Goal: Task Accomplishment & Management: Use online tool/utility

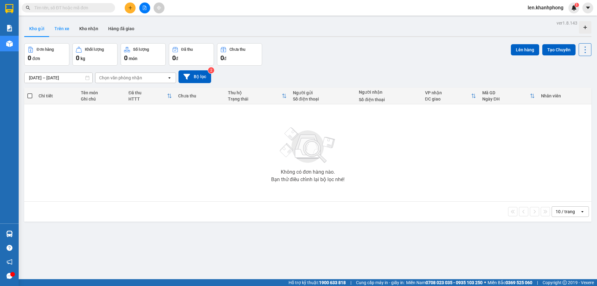
click at [65, 25] on button "Trên xe" at bounding box center [61, 28] width 25 height 15
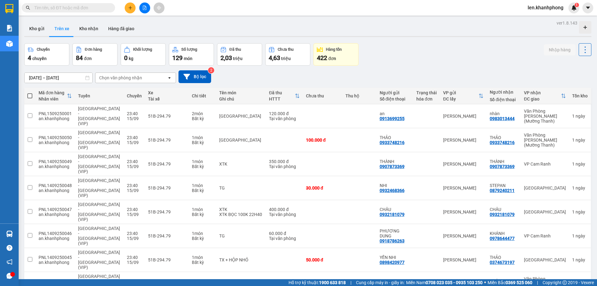
click at [156, 78] on div "Chọn văn phòng nhận" at bounding box center [132, 78] width 72 height 10
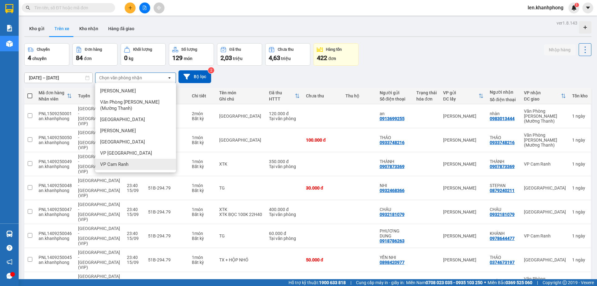
click at [117, 164] on span "VP Cam Ranh" at bounding box center [114, 164] width 28 height 6
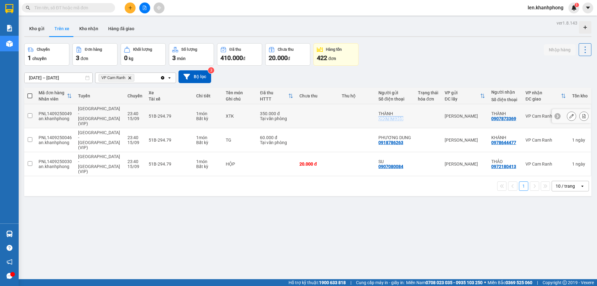
drag, startPoint x: 401, startPoint y: 112, endPoint x: 371, endPoint y: 114, distance: 30.9
click at [376, 114] on td "THÀNH 0907873369" at bounding box center [396, 116] width 40 height 24
checkbox input "true"
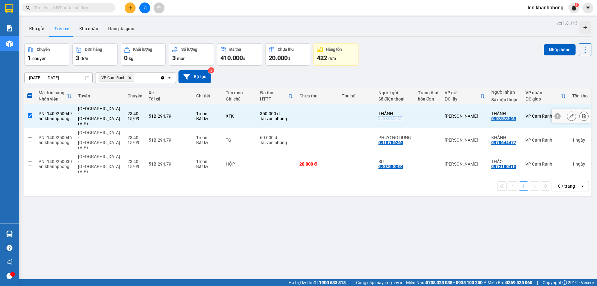
copy div "0907873369"
click at [64, 7] on input "text" at bounding box center [70, 7] width 73 height 7
paste input "0907873369"
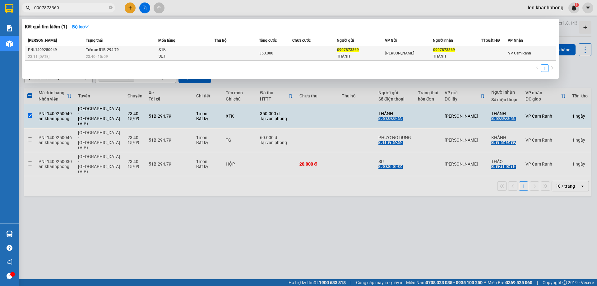
type input "0907873369"
click at [56, 55] on div "23:11 [DATE]" at bounding box center [56, 56] width 56 height 7
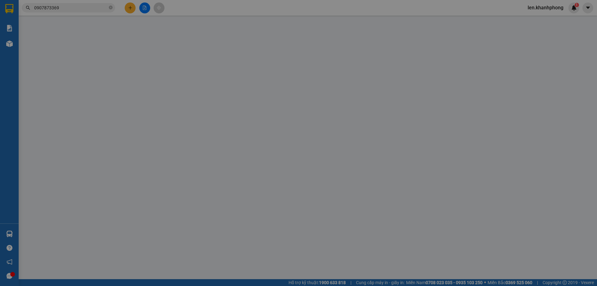
type input "0907873369"
type input "THÀNH"
type input "0907873369"
type input "THÀNH"
type input "350.000"
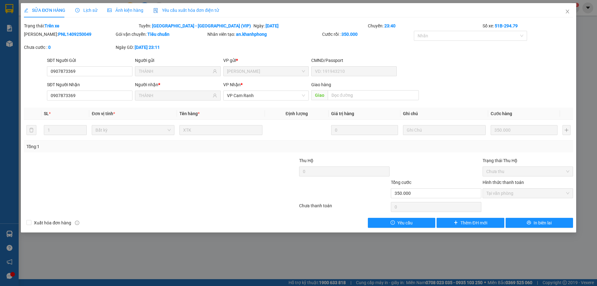
click at [134, 12] on span "Ảnh kiện hàng" at bounding box center [125, 10] width 36 height 5
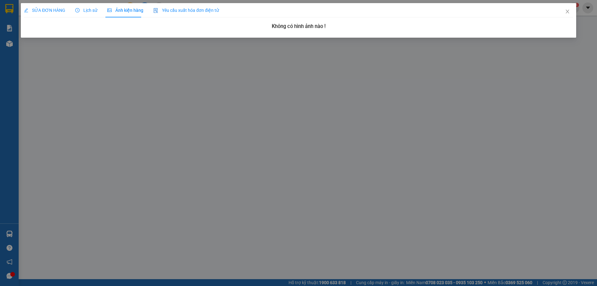
click at [89, 10] on span "Lịch sử" at bounding box center [86, 10] width 22 height 5
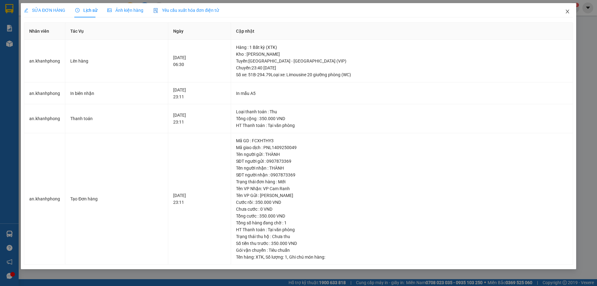
click at [567, 12] on icon "close" at bounding box center [567, 11] width 5 height 5
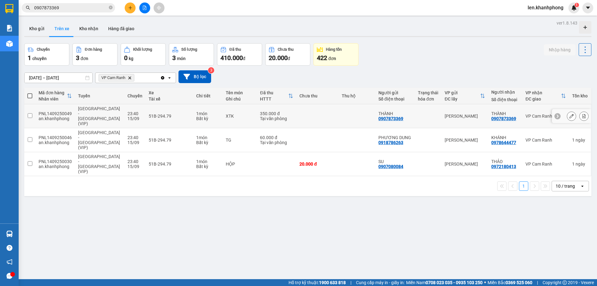
click at [540, 114] on div "VP Cam Ranh" at bounding box center [546, 116] width 40 height 5
checkbox input "true"
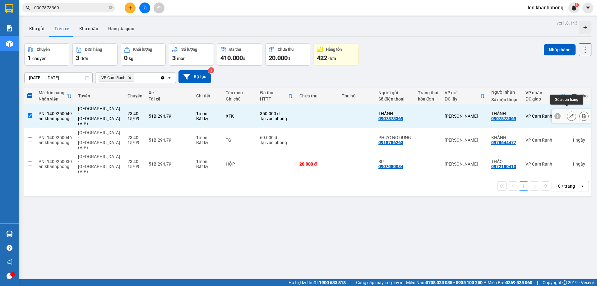
click at [570, 114] on icon at bounding box center [572, 116] width 4 height 4
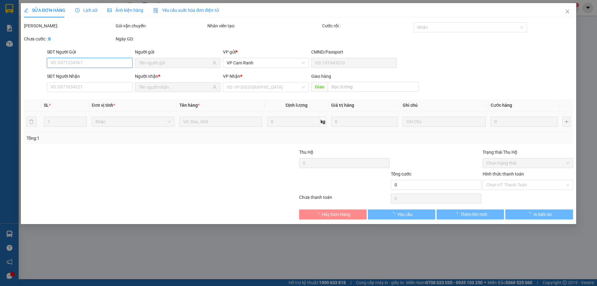
type input "0907873369"
type input "THÀNH"
type input "0907873369"
type input "THÀNH"
type input "350.000"
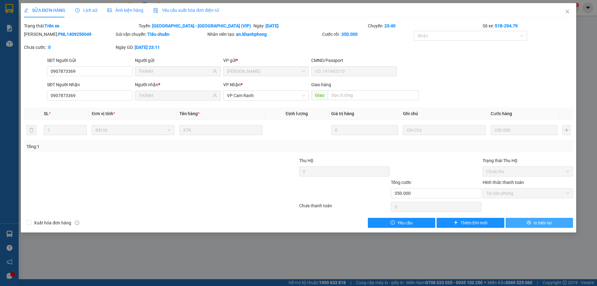
click at [543, 222] on span "In biên lai" at bounding box center [543, 222] width 18 height 7
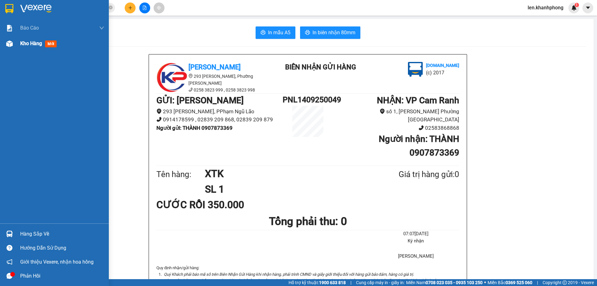
click at [31, 41] on span "Kho hàng" at bounding box center [31, 43] width 22 height 6
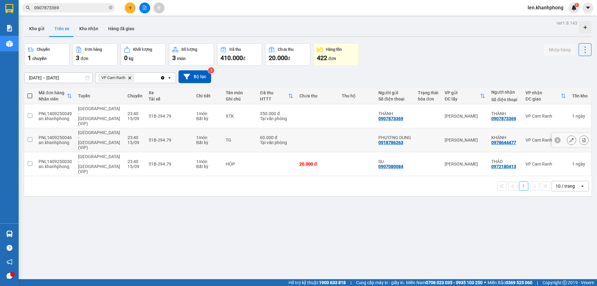
click at [30, 137] on input "checkbox" at bounding box center [30, 139] width 5 height 5
checkbox input "true"
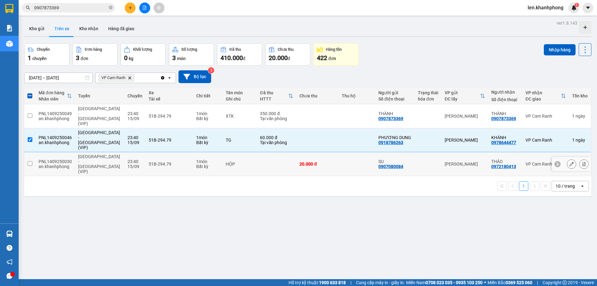
click at [29, 161] on input "checkbox" at bounding box center [30, 163] width 5 height 5
checkbox input "true"
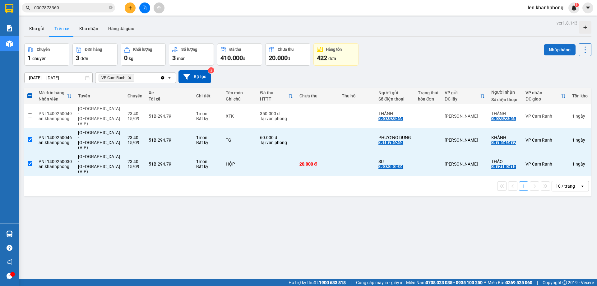
click at [548, 51] on button "Nhập hàng" at bounding box center [560, 49] width 32 height 11
checkbox input "false"
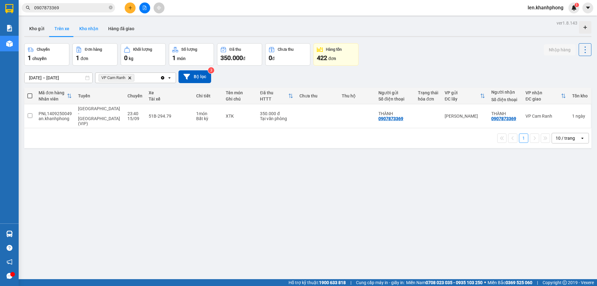
click at [87, 27] on button "Kho nhận" at bounding box center [88, 28] width 29 height 15
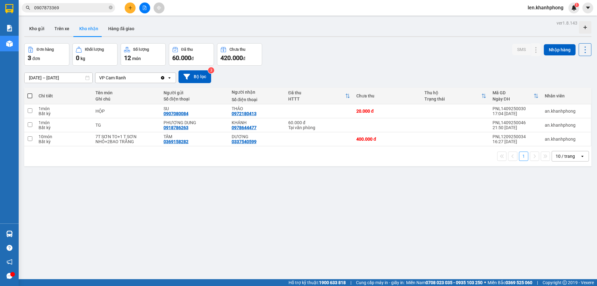
click at [64, 9] on input "0907873369" at bounding box center [70, 7] width 73 height 7
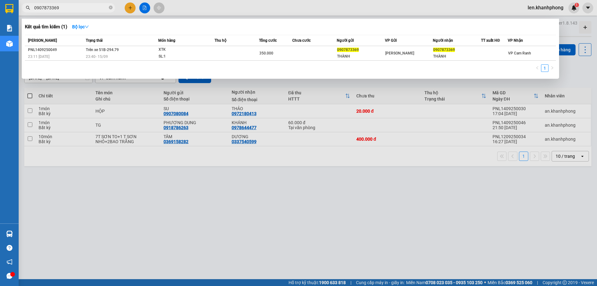
click at [64, 9] on input "0907873369" at bounding box center [70, 7] width 73 height 7
click at [142, 223] on div at bounding box center [298, 143] width 597 height 286
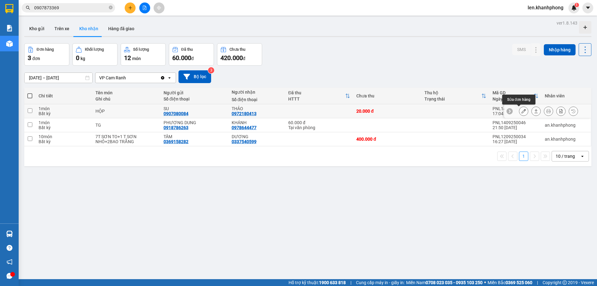
click at [522, 110] on button at bounding box center [524, 111] width 9 height 11
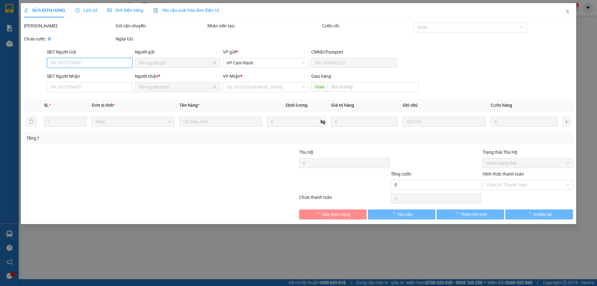
type input "0907080084"
type input "SU"
type input "0972180413"
type input "THẢO"
type input "20.000"
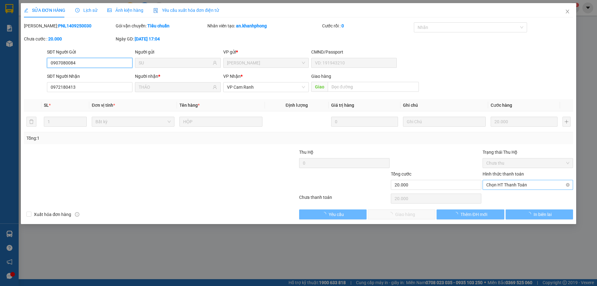
click at [495, 188] on span "Chọn HT Thanh Toán" at bounding box center [528, 184] width 83 height 9
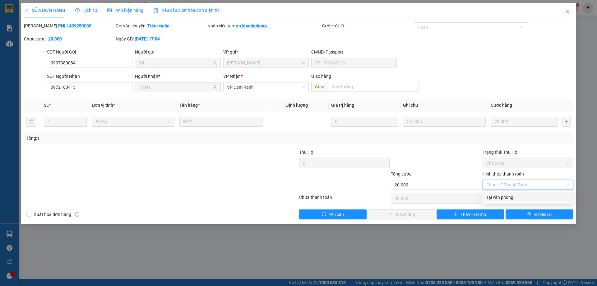
click at [496, 198] on div "Tại văn phòng" at bounding box center [528, 197] width 83 height 7
type input "0"
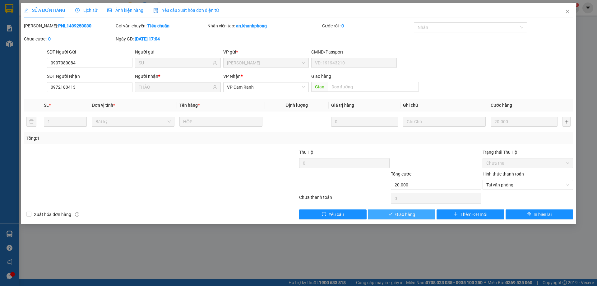
click at [404, 215] on span "Giao hàng" at bounding box center [406, 214] width 20 height 7
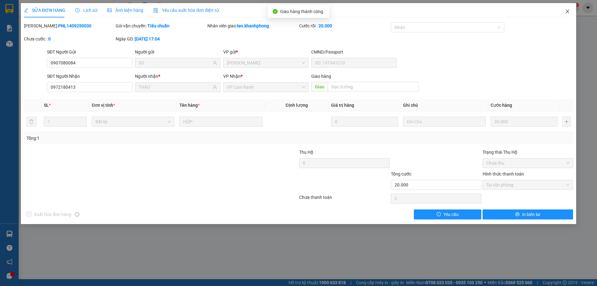
click at [568, 11] on icon "close" at bounding box center [567, 11] width 5 height 5
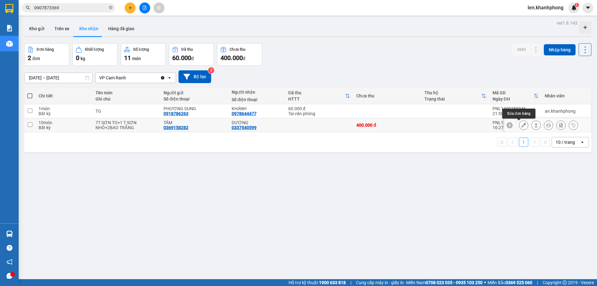
click at [522, 124] on icon at bounding box center [524, 125] width 4 height 4
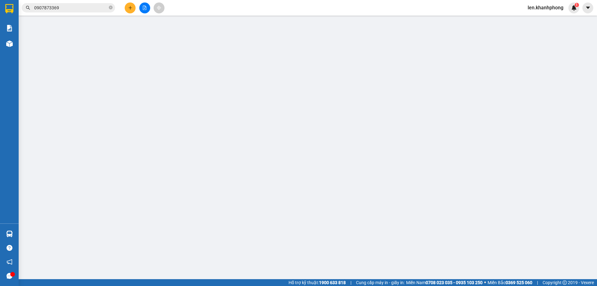
type input "0369158282"
type input "TÂM"
type input "0337540599"
type input "DƯƠNG"
type input "400.000"
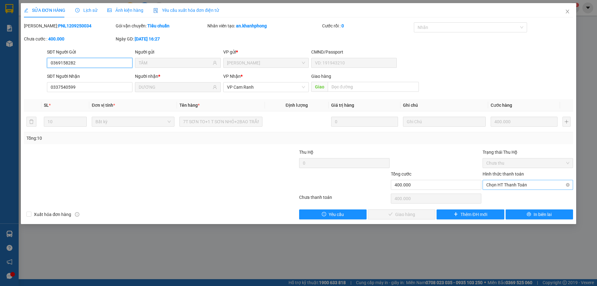
click at [500, 185] on span "Chọn HT Thanh Toán" at bounding box center [528, 184] width 83 height 9
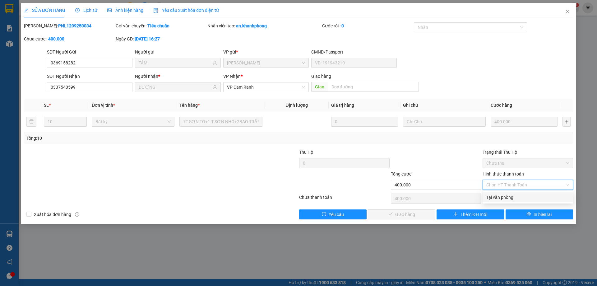
click at [498, 195] on div "Tại văn phòng" at bounding box center [528, 197] width 83 height 7
type input "0"
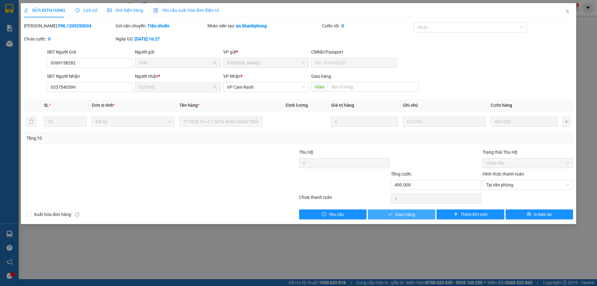
click at [402, 215] on span "Giao hàng" at bounding box center [406, 214] width 20 height 7
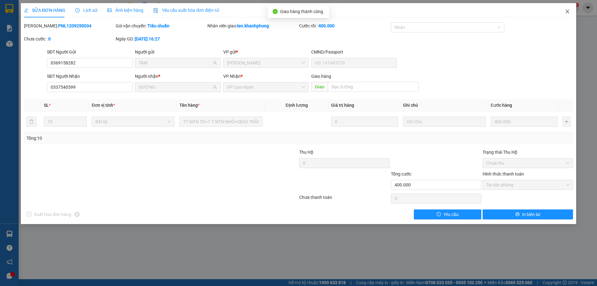
click at [567, 12] on icon "close" at bounding box center [567, 11] width 5 height 5
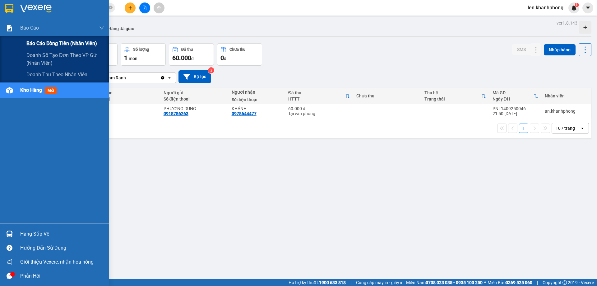
click at [32, 39] on div "Báo cáo dòng tiền (nhân viên)" at bounding box center [65, 44] width 78 height 16
